Goal: Task Accomplishment & Management: Manage account settings

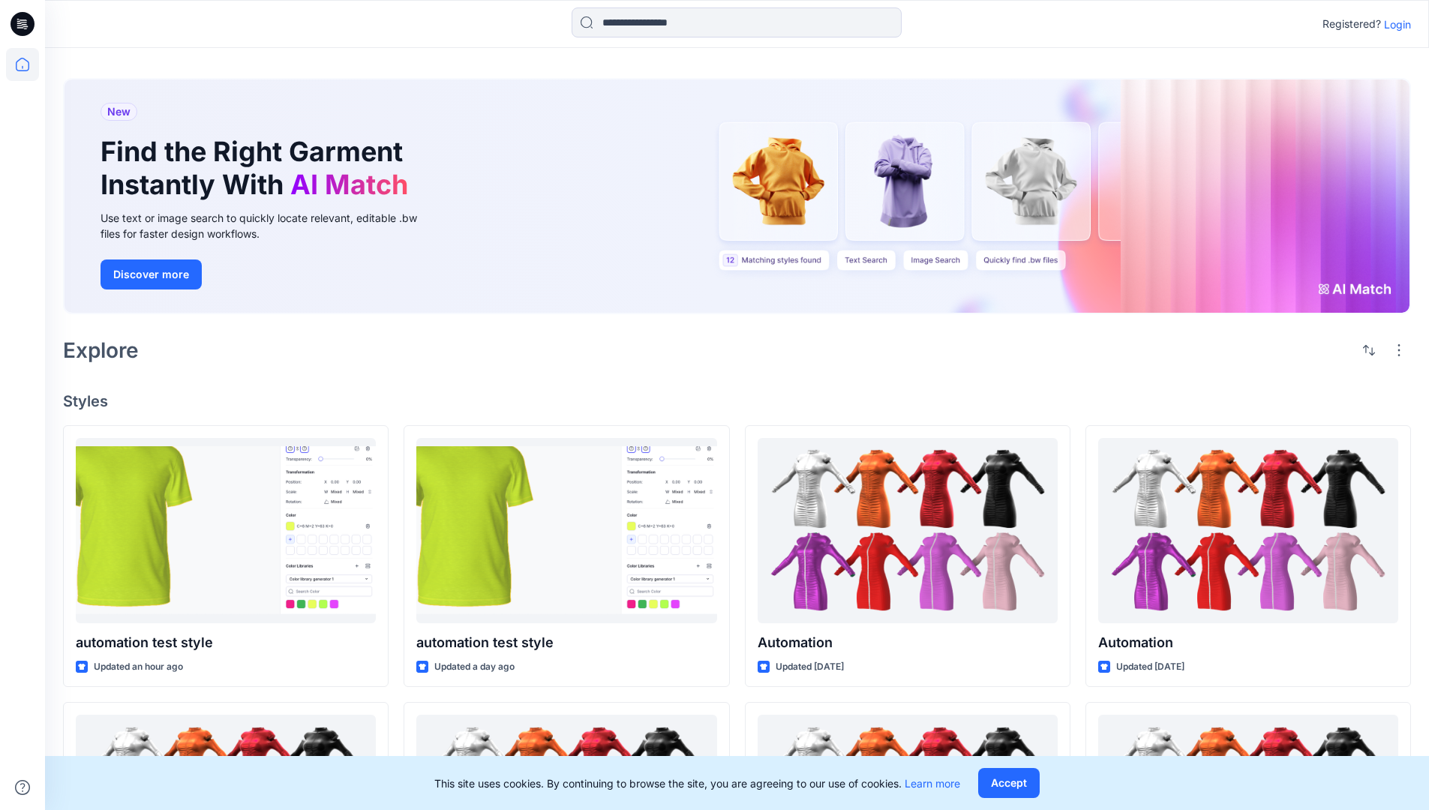
click at [1394, 24] on p "Login" at bounding box center [1397, 25] width 27 height 16
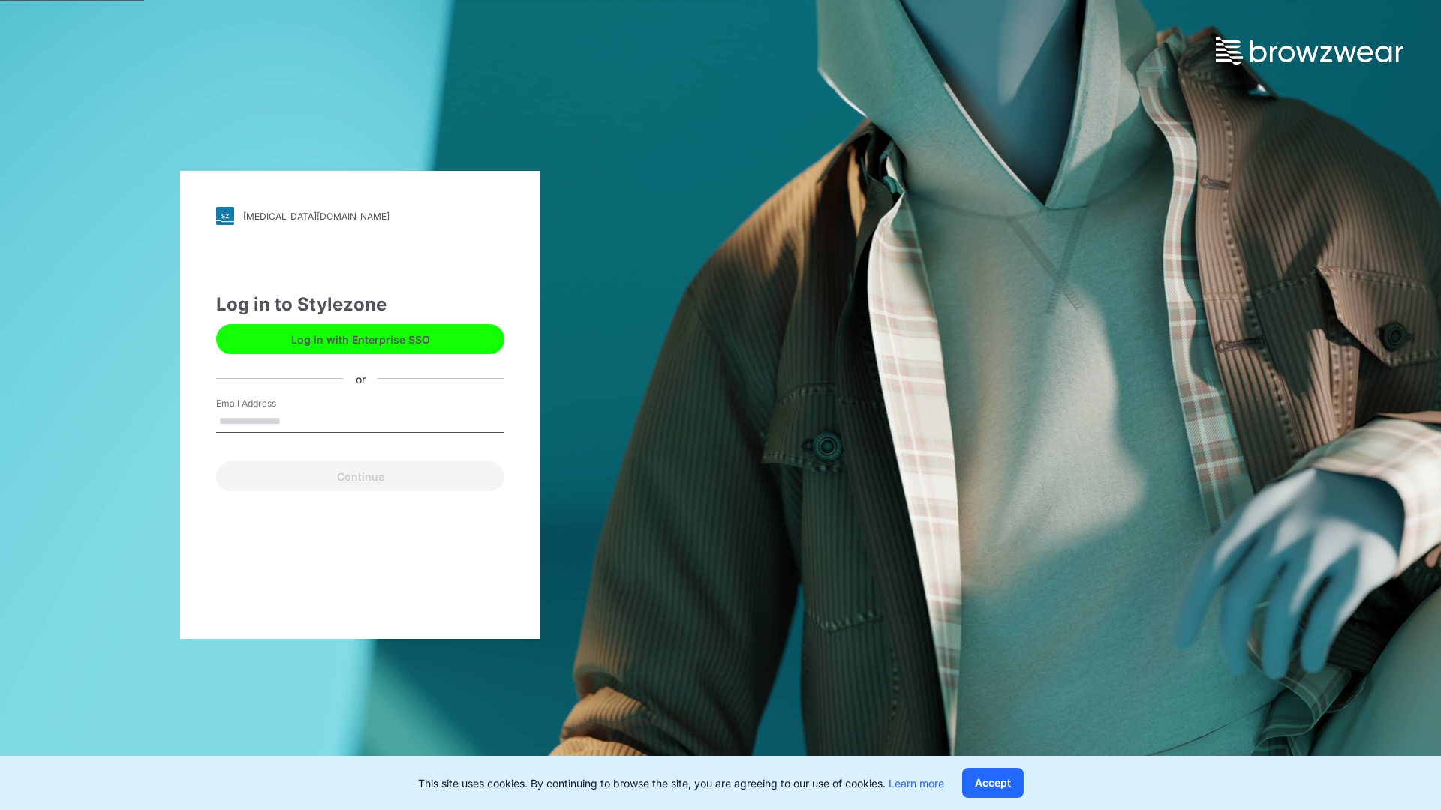
click at [296, 420] on input "Email Address" at bounding box center [360, 421] width 288 height 23
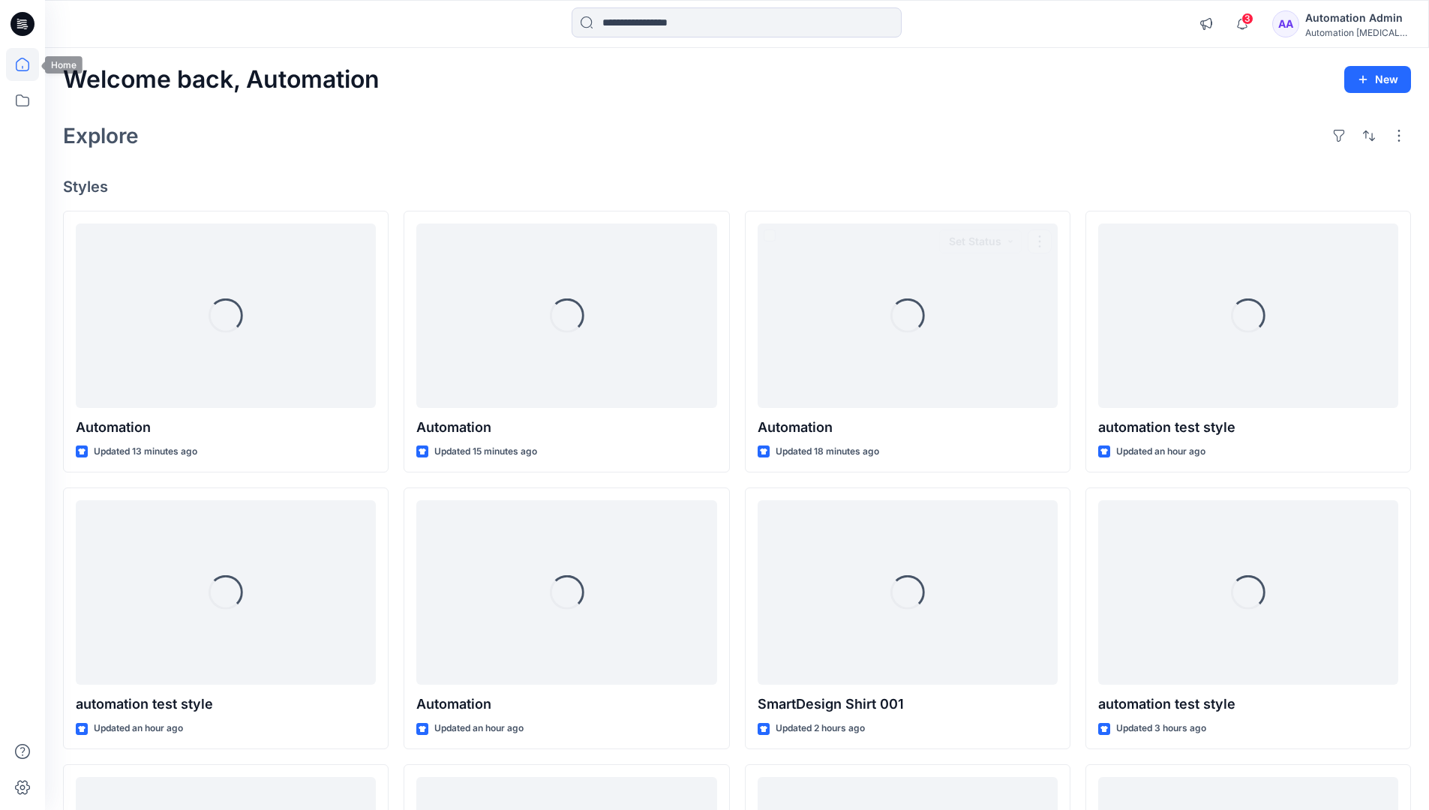
click at [29, 65] on icon at bounding box center [23, 65] width 14 height 14
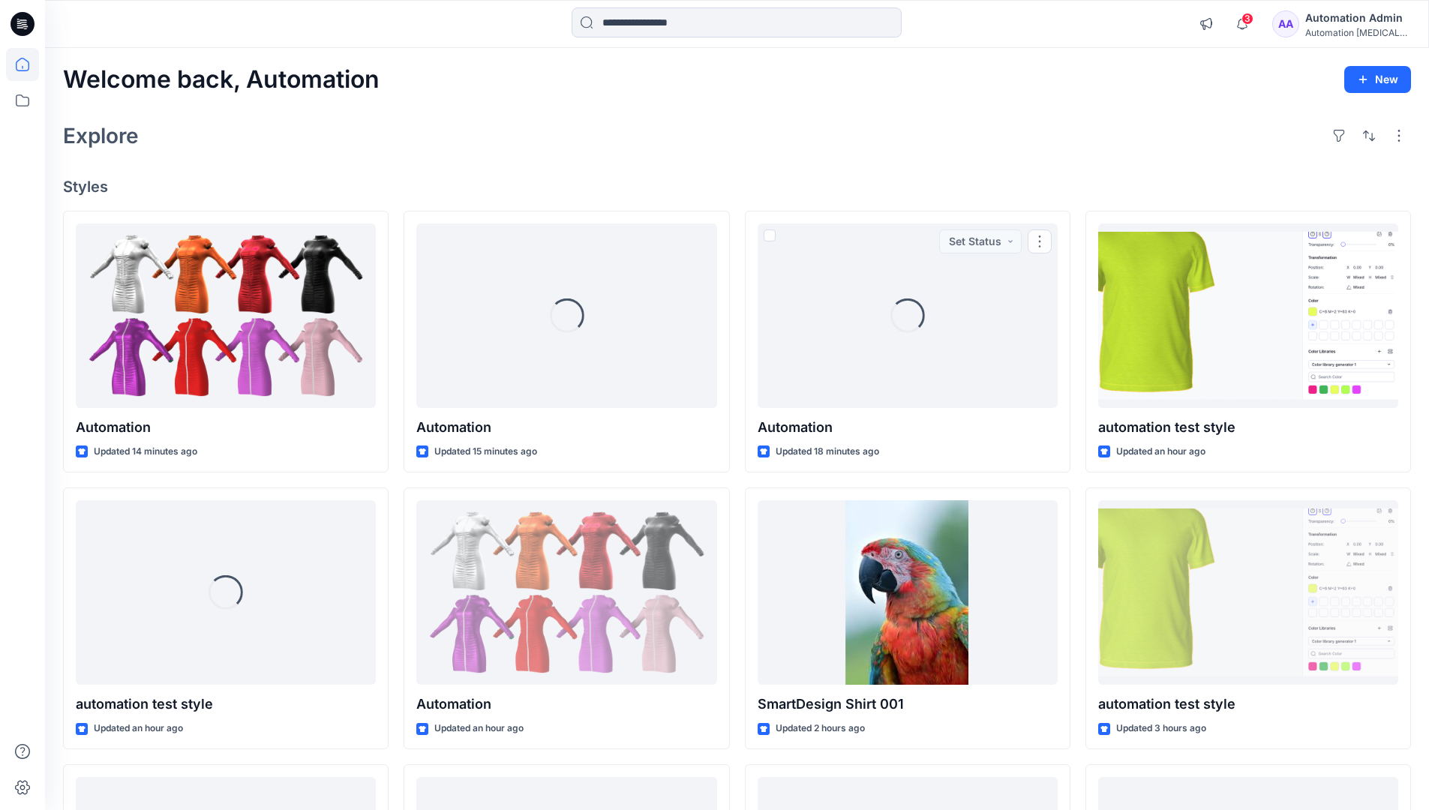
click at [1354, 24] on div "Automation Admin" at bounding box center [1357, 18] width 105 height 18
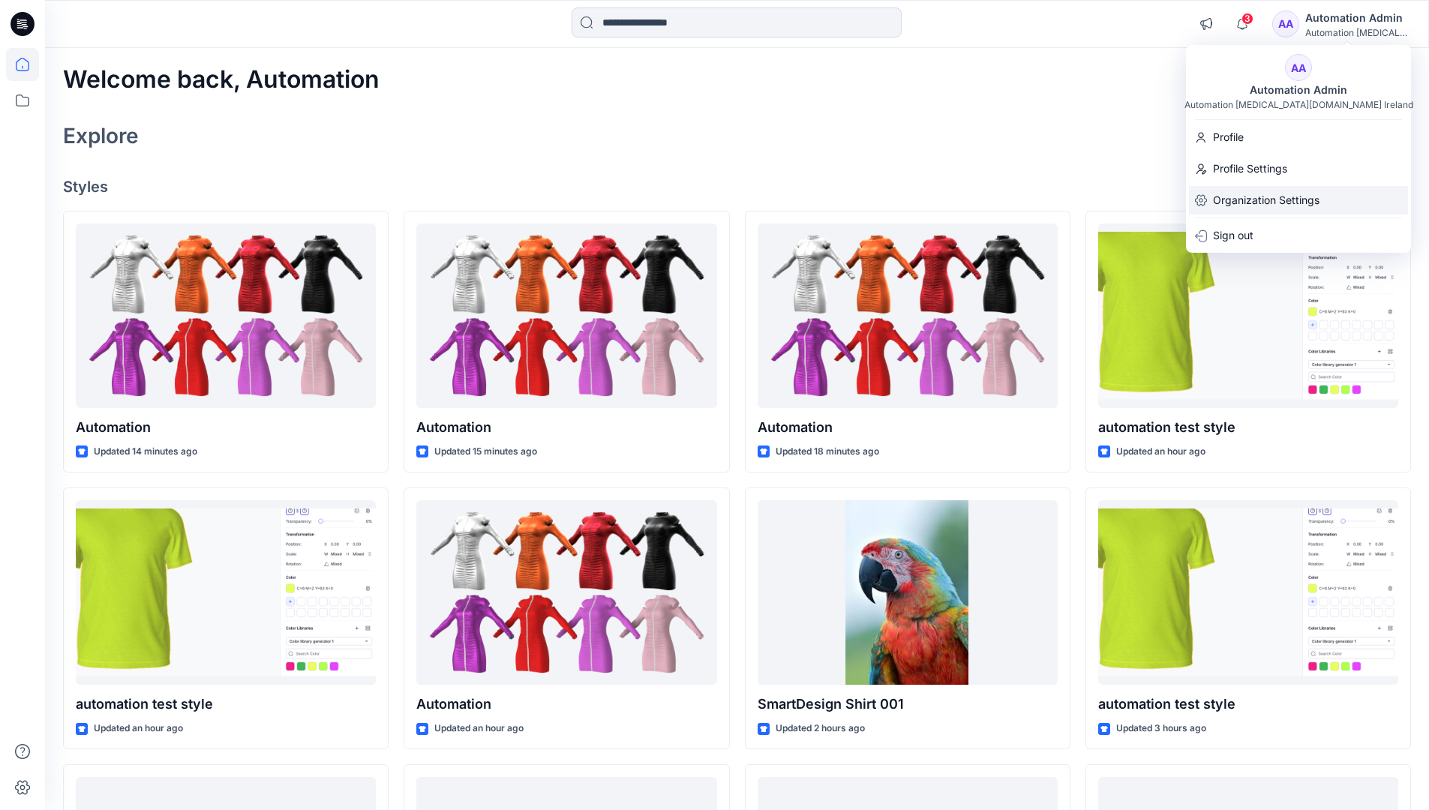
click at [1269, 203] on p "Organization Settings" at bounding box center [1266, 200] width 107 height 29
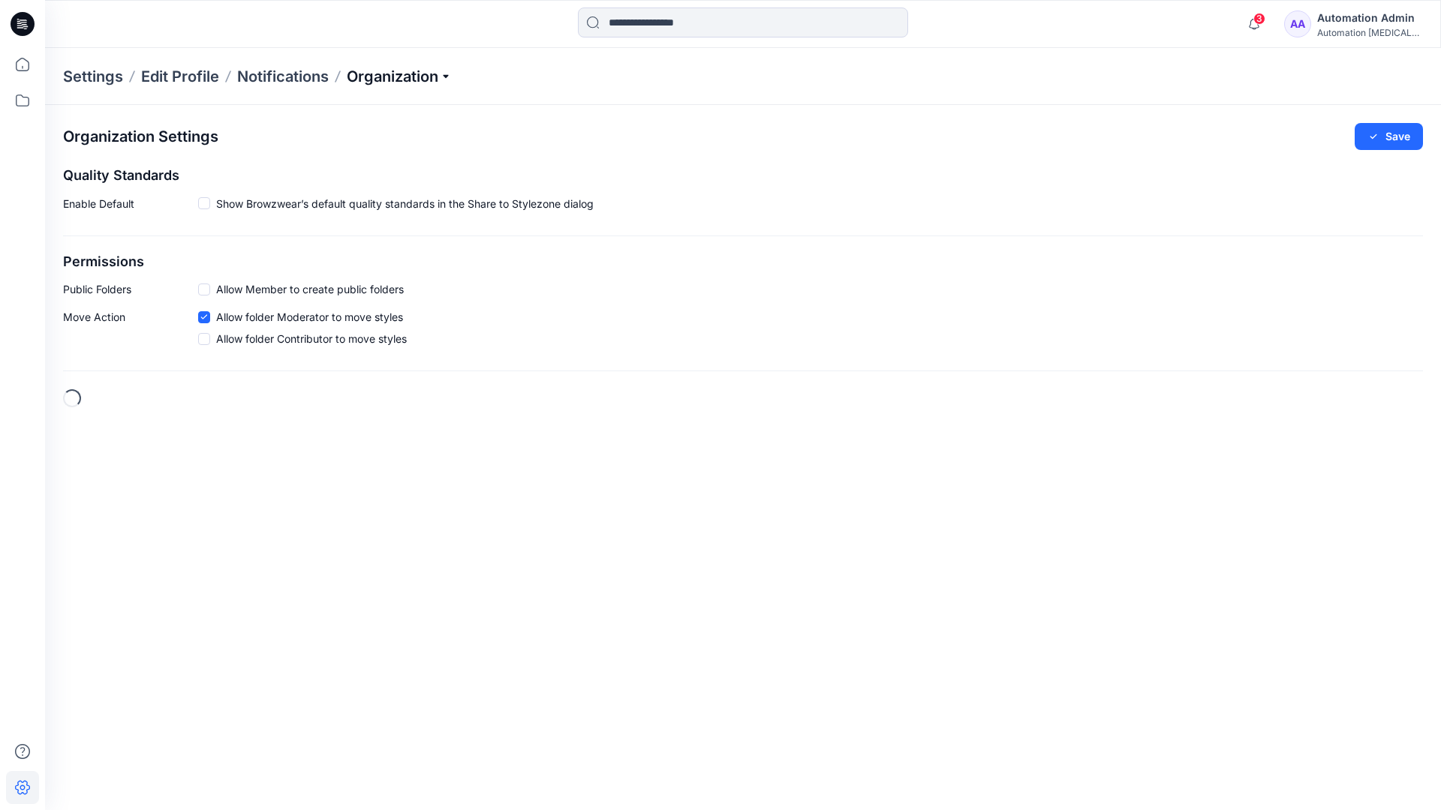
click at [426, 74] on p "Organization" at bounding box center [399, 76] width 105 height 21
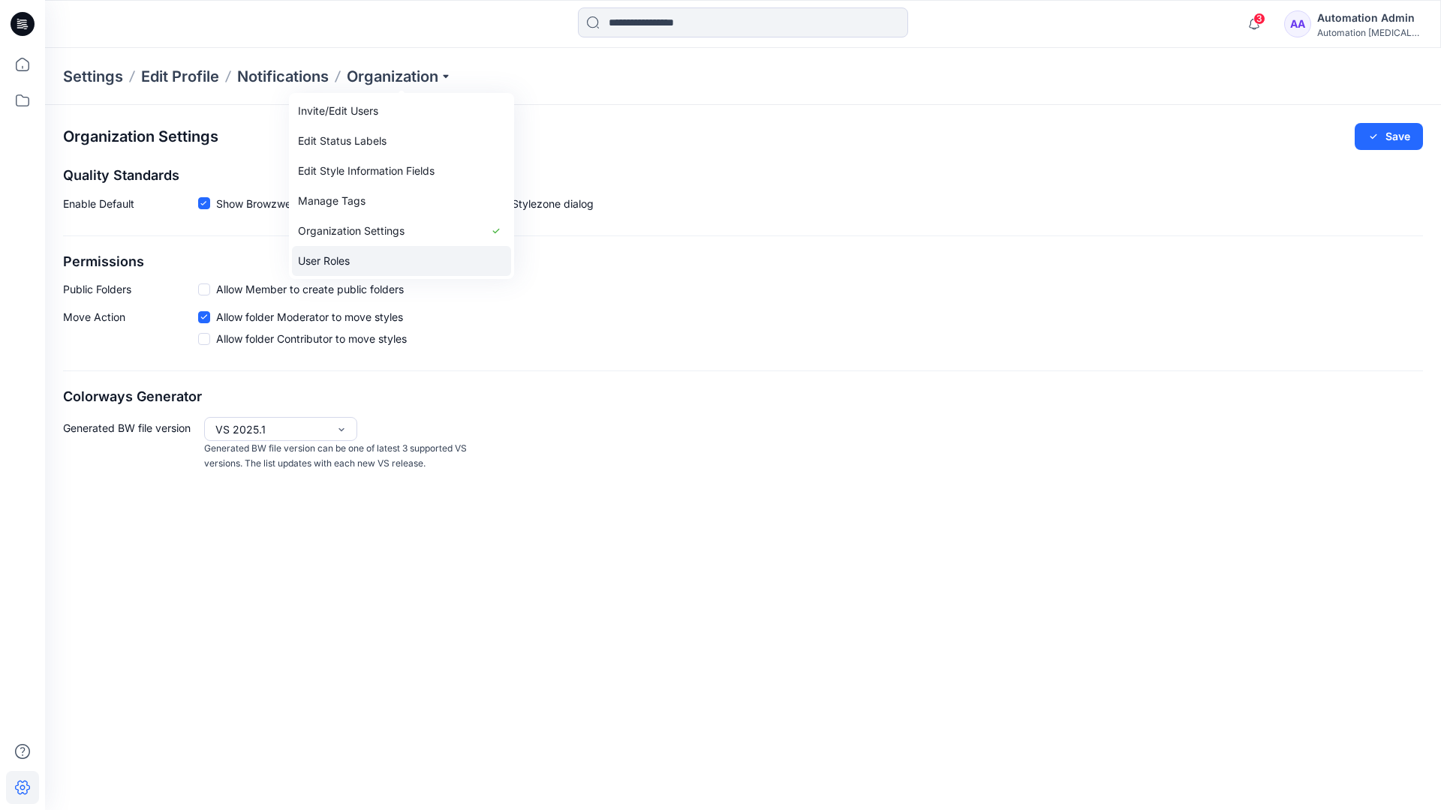
click at [359, 261] on link "User Roles" at bounding box center [401, 261] width 219 height 30
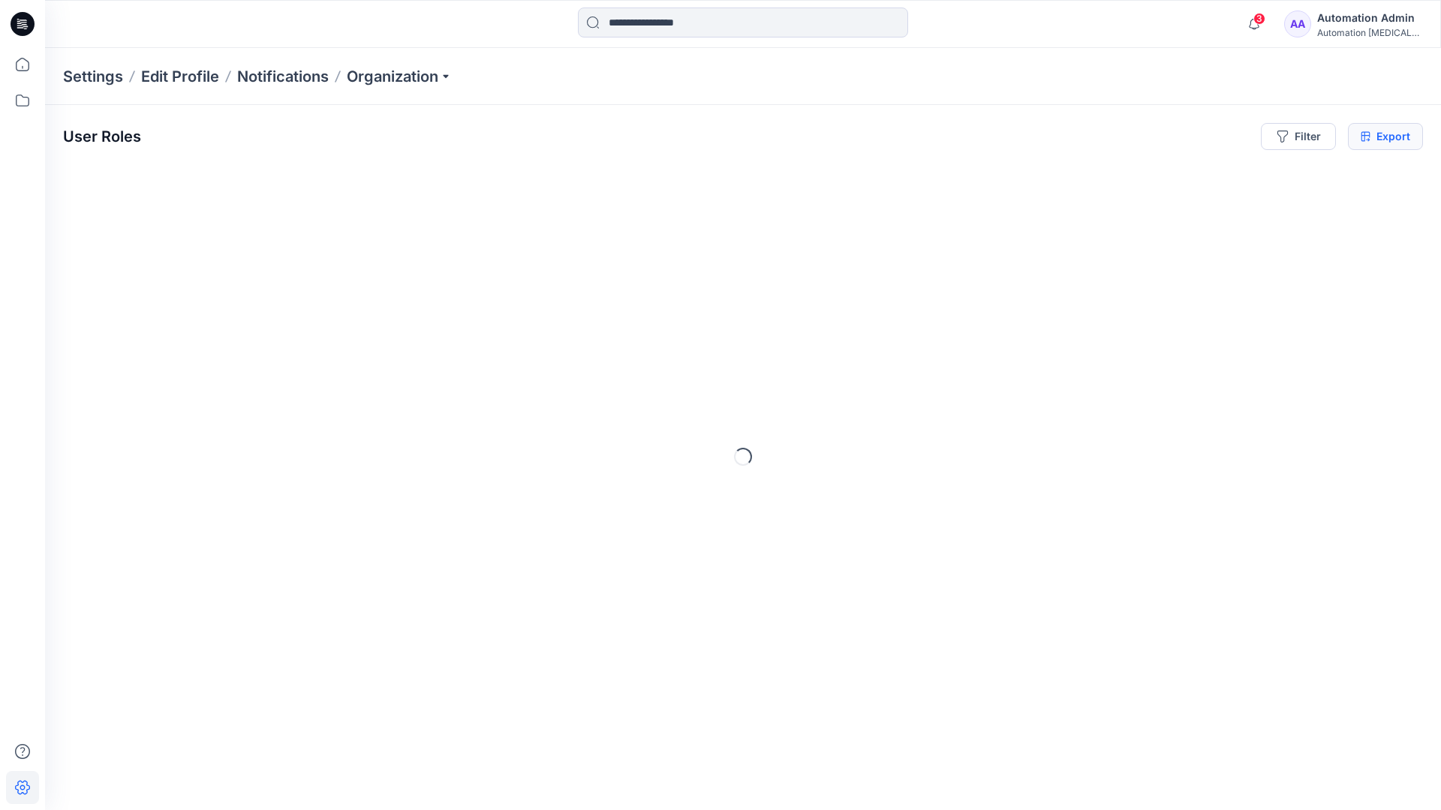
click at [1365, 137] on icon at bounding box center [1365, 137] width 10 height 12
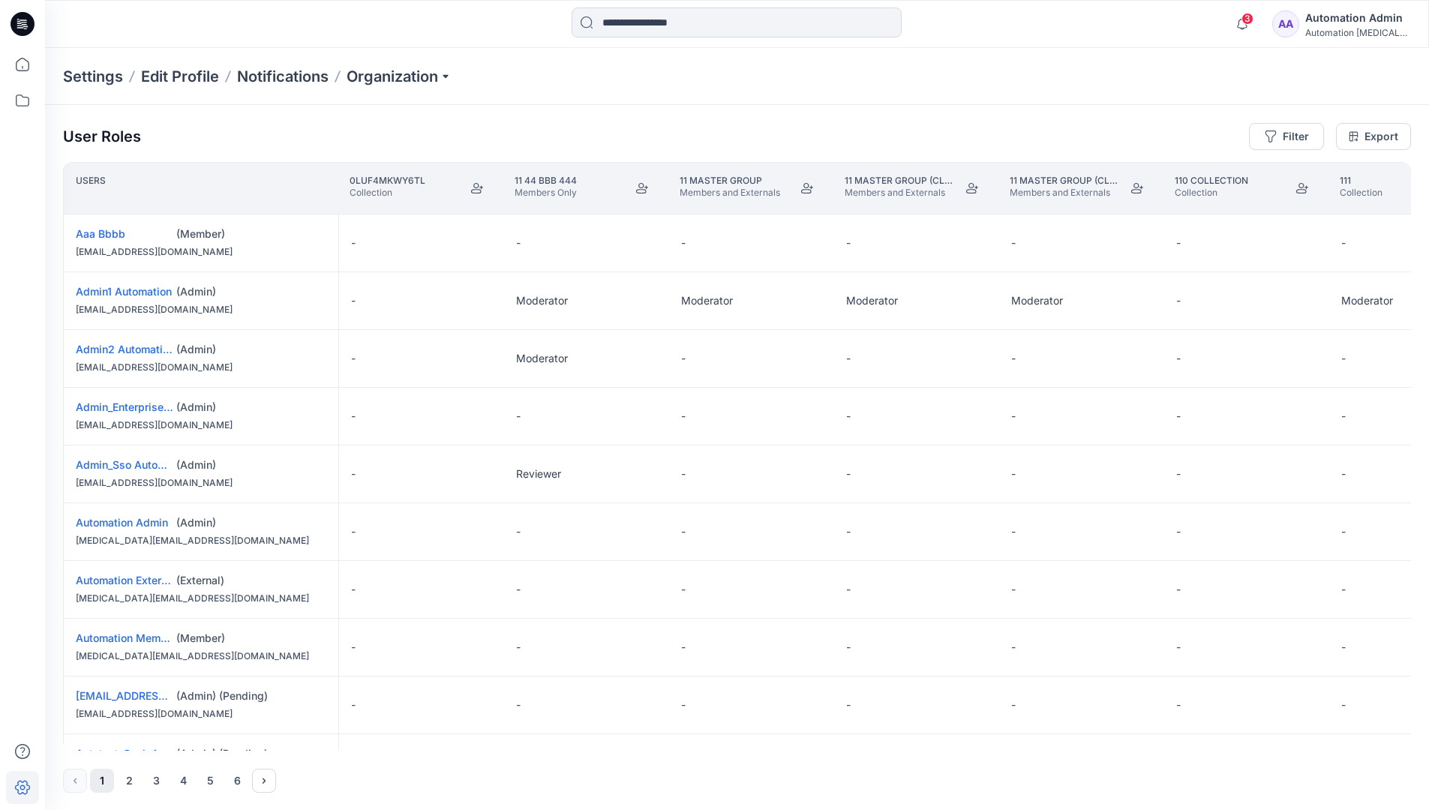
click at [1345, 26] on div "Automation Admin" at bounding box center [1357, 18] width 105 height 18
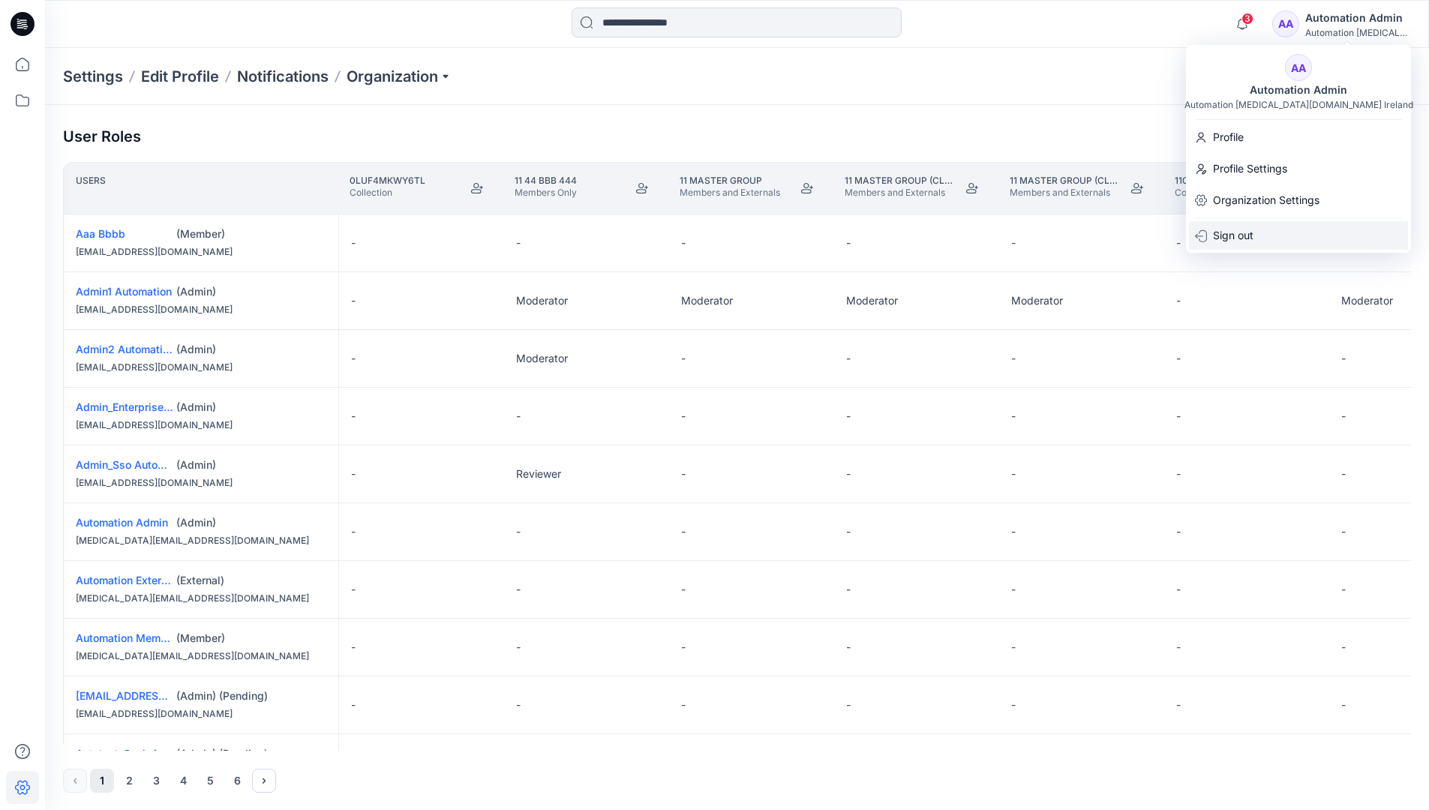
click at [1253, 235] on p "Sign out" at bounding box center [1233, 235] width 41 height 29
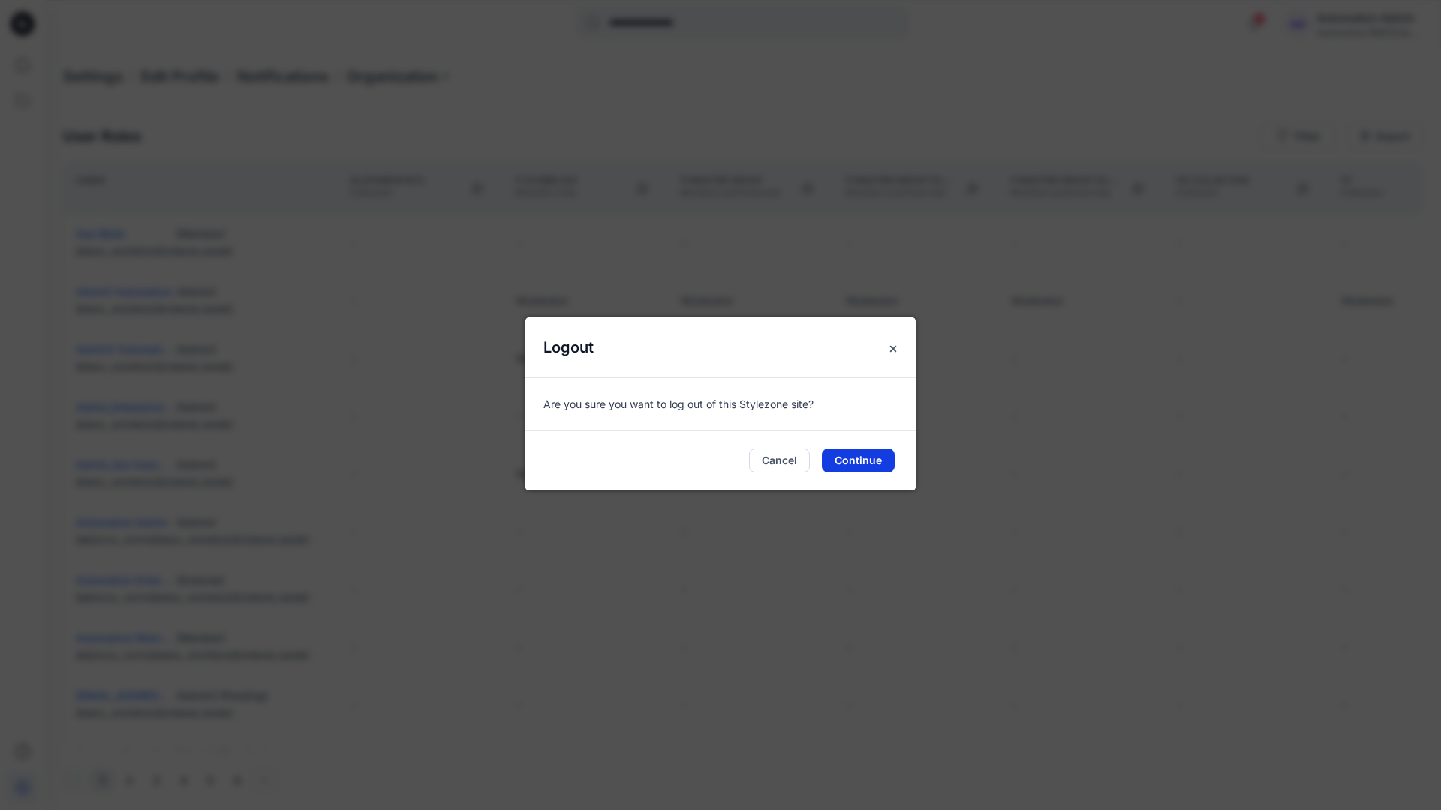
click at [885, 458] on button "Continue" at bounding box center [858, 461] width 73 height 24
